Goal: Task Accomplishment & Management: Manage account settings

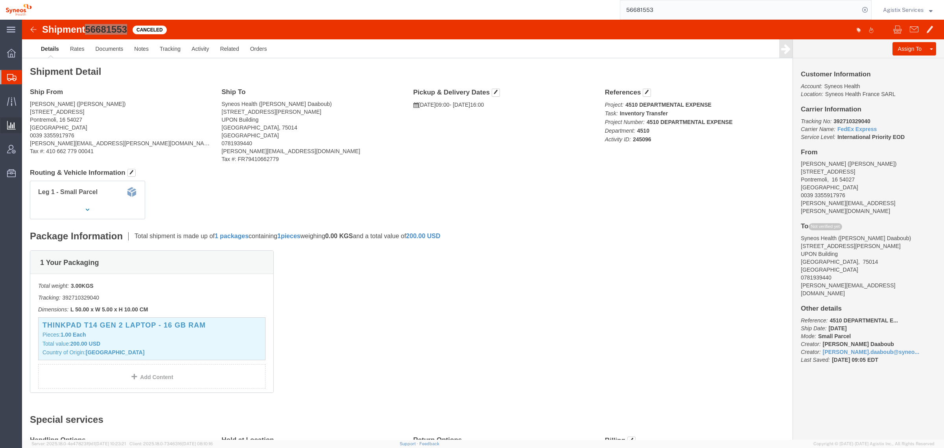
click at [0, 0] on span "Saved Reports" at bounding box center [0, 0] width 0 height 0
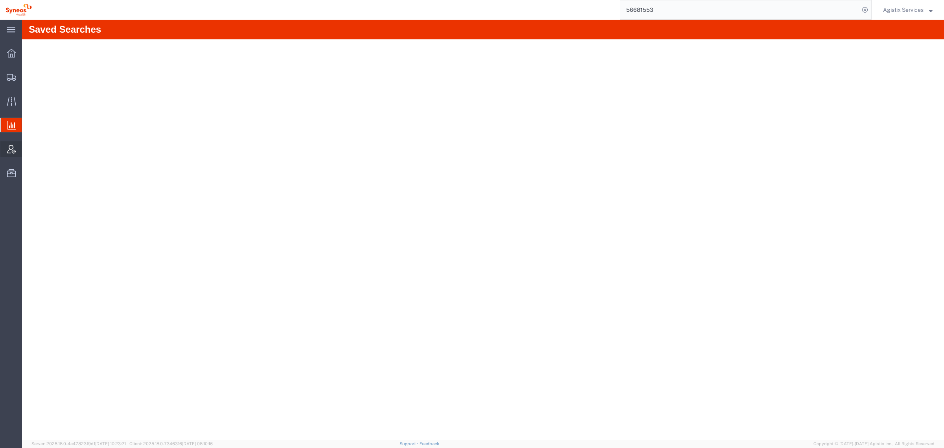
click at [27, 148] on span "Account Admin" at bounding box center [25, 149] width 6 height 16
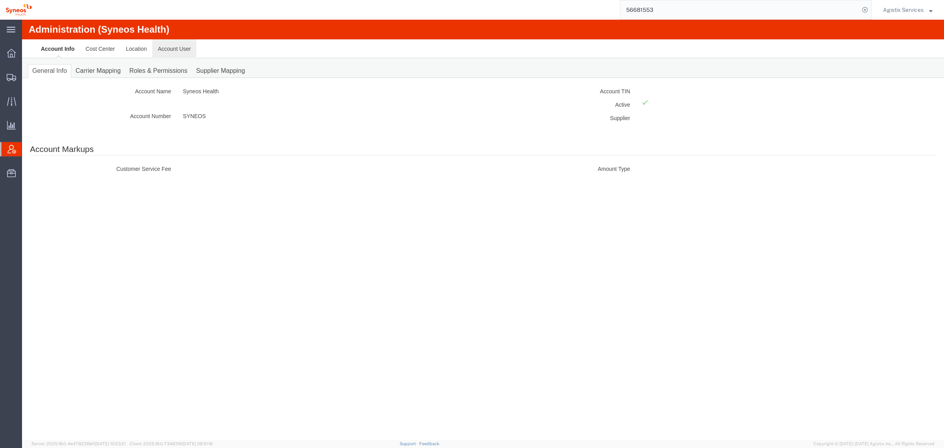
drag, startPoint x: 180, startPoint y: 50, endPoint x: 170, endPoint y: 62, distance: 15.6
click at [180, 50] on link "Account User" at bounding box center [174, 48] width 44 height 19
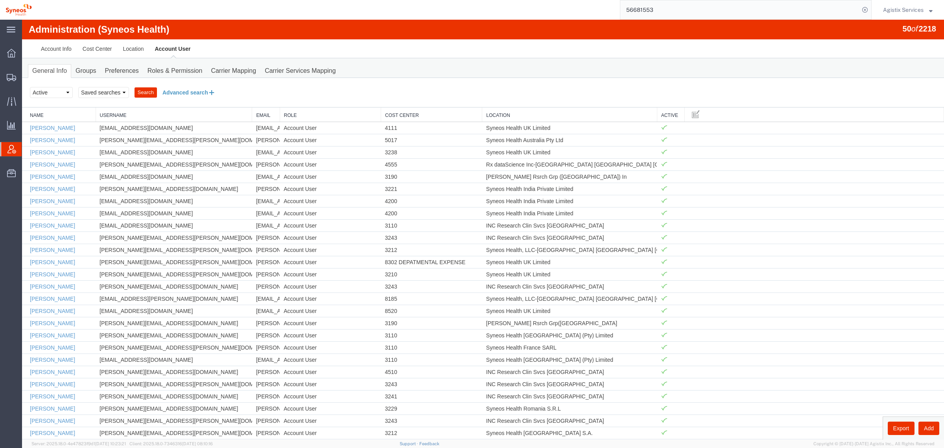
click at [188, 90] on button "Advanced search" at bounding box center [189, 92] width 64 height 13
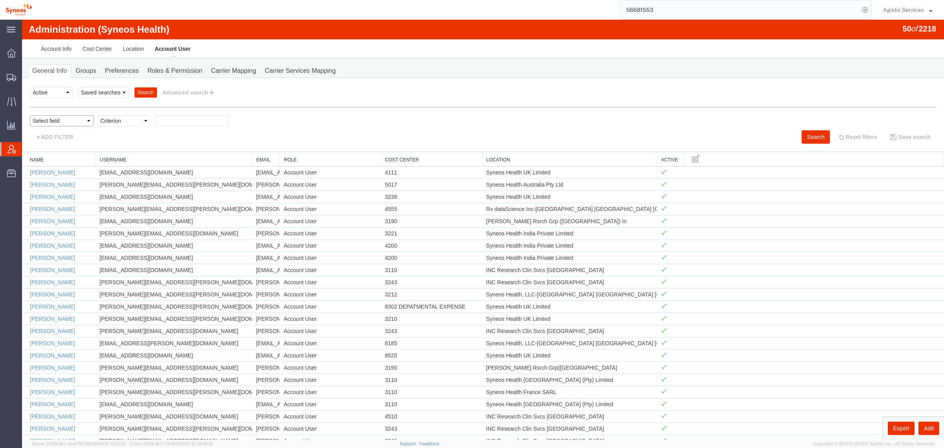
drag, startPoint x: 52, startPoint y: 122, endPoint x: 64, endPoint y: 127, distance: 13.4
click at [52, 122] on select "Select field Cost Center Email Location Name Role Username" at bounding box center [62, 120] width 64 height 11
select select "email"
click at [30, 115] on select "Select field Cost Center Email Location Name Role Username" at bounding box center [62, 120] width 64 height 11
click at [127, 121] on select "Criterion contains does not contain is is blank is not blank starts with" at bounding box center [124, 120] width 53 height 11
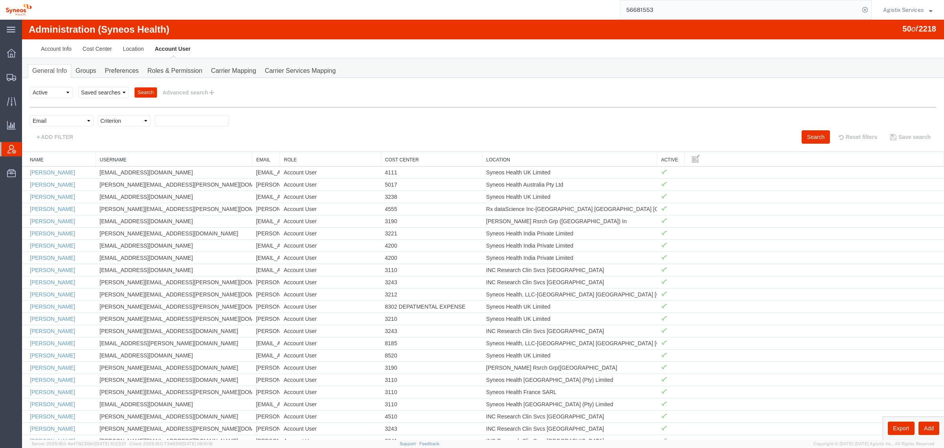
select select "contains"
click at [98, 115] on select "Criterion contains does not contain is is blank is not blank starts with" at bounding box center [124, 120] width 53 height 11
click at [182, 125] on input "text" at bounding box center [192, 120] width 74 height 11
type input "gallo"
click at [811, 138] on button "Search" at bounding box center [816, 136] width 28 height 13
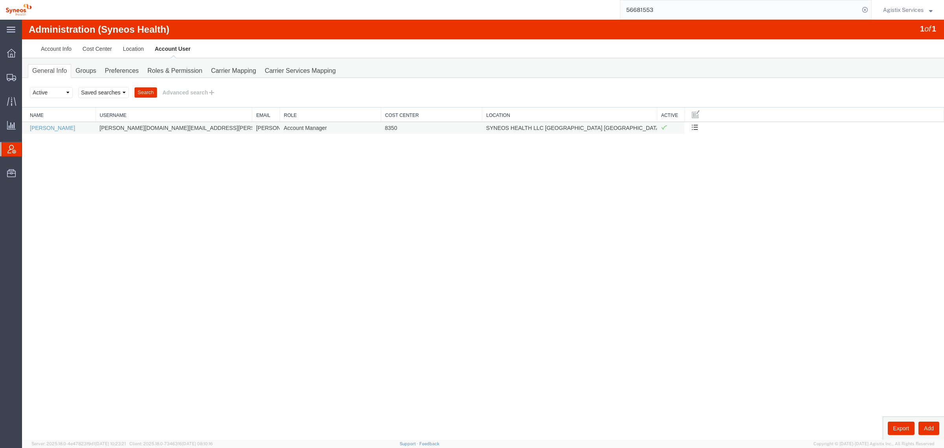
click at [50, 125] on td "[PERSON_NAME]" at bounding box center [59, 128] width 74 height 12
click at [52, 130] on link "[PERSON_NAME]" at bounding box center [52, 128] width 45 height 6
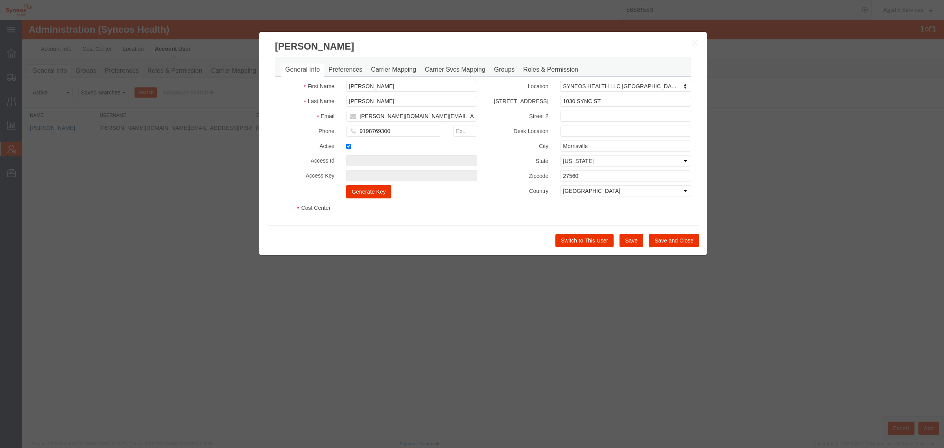
select select "DEPARTMENT"
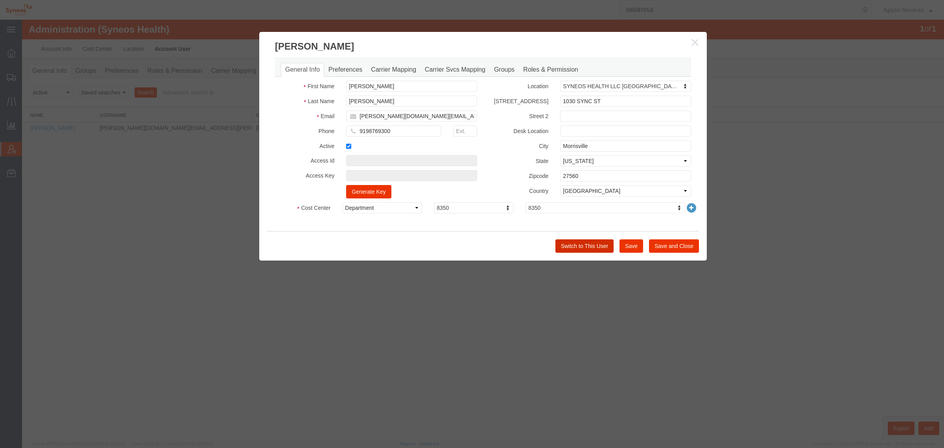
click at [570, 247] on button "Switch to This User" at bounding box center [584, 245] width 58 height 13
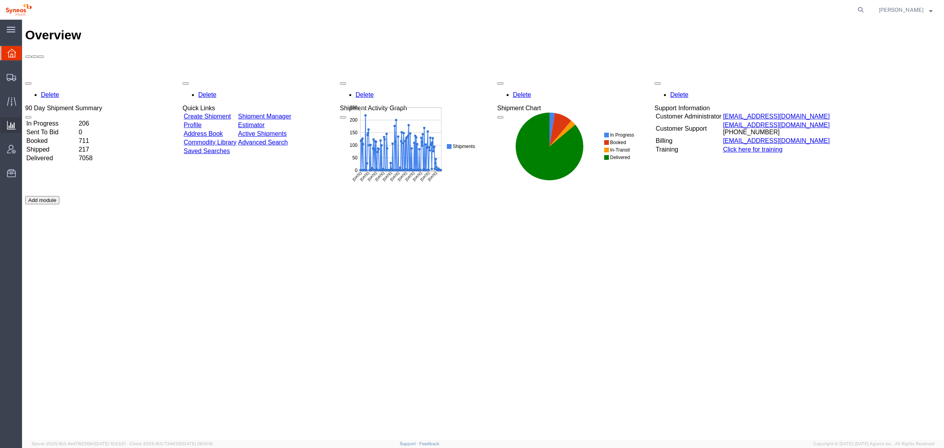
click at [0, 0] on span "Saved Reports" at bounding box center [0, 0] width 0 height 0
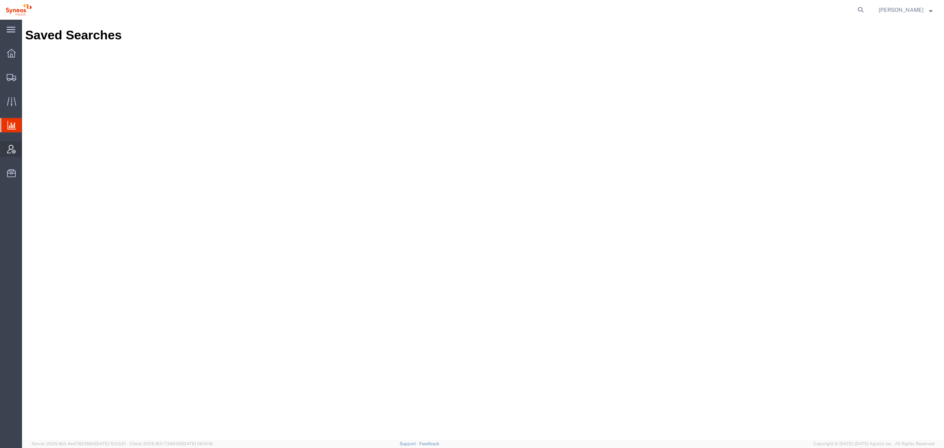
click at [27, 150] on span "Account Admin" at bounding box center [25, 149] width 6 height 16
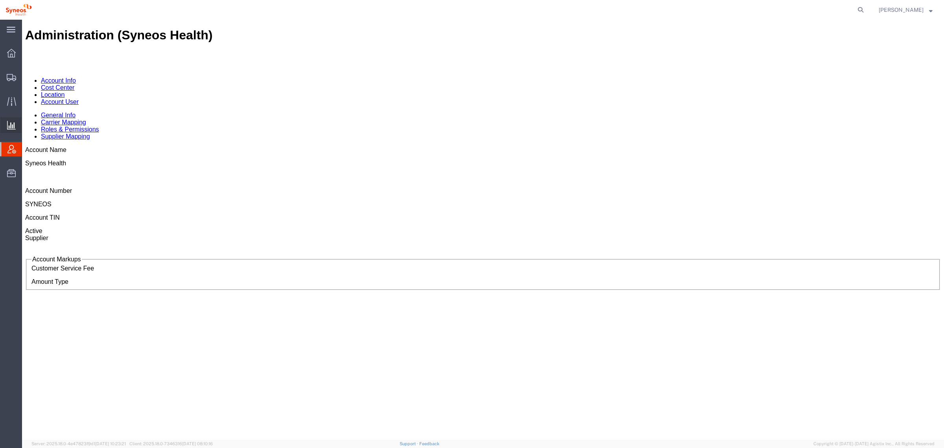
click at [11, 126] on icon at bounding box center [11, 125] width 9 height 9
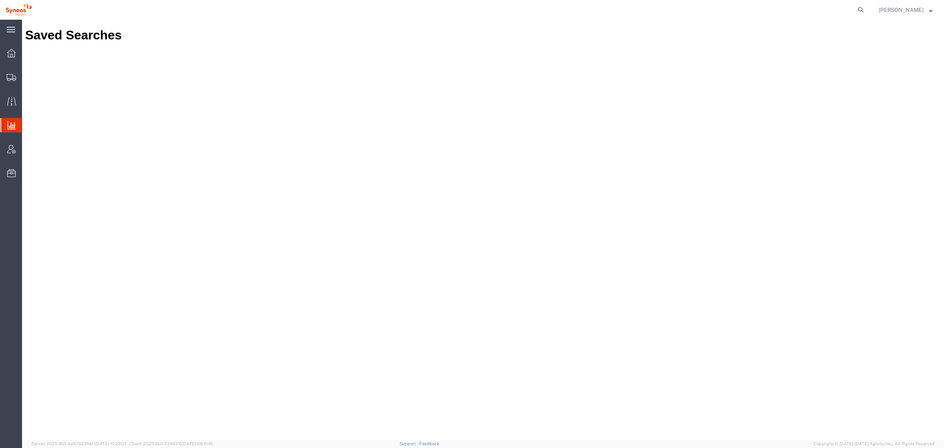
click at [13, 127] on icon at bounding box center [11, 125] width 9 height 9
click at [0, 0] on span "Saved Reports" at bounding box center [0, 0] width 0 height 0
click at [9, 74] on icon at bounding box center [11, 77] width 9 height 7
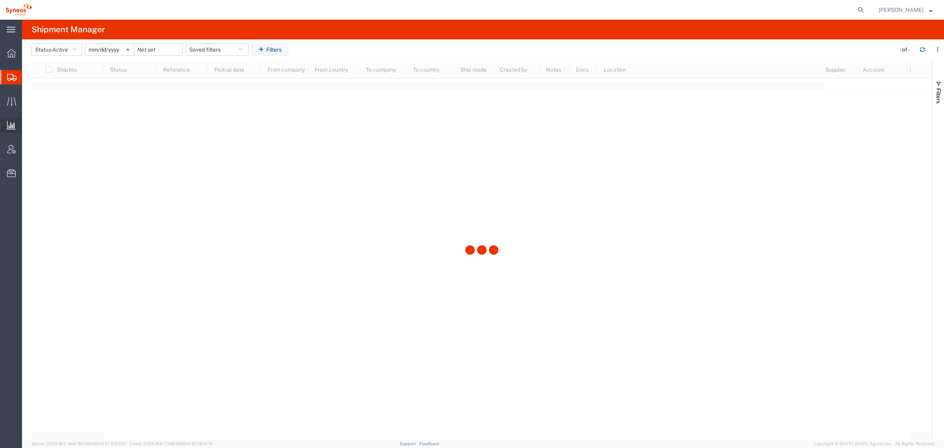
click at [0, 0] on span "Saved Reports" at bounding box center [0, 0] width 0 height 0
